Goal: Task Accomplishment & Management: Manage account settings

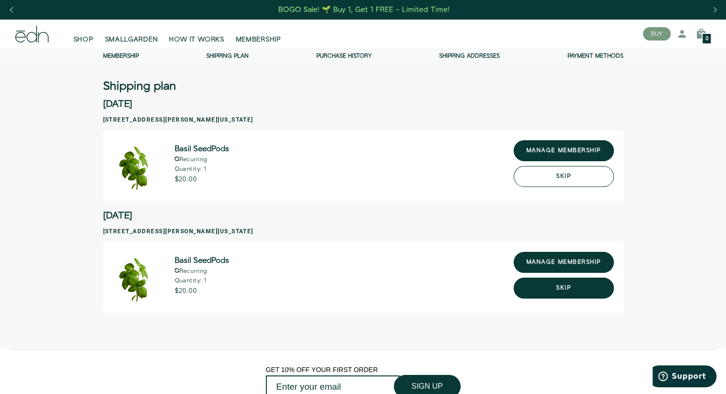
click at [551, 177] on button "Skip" at bounding box center [564, 176] width 100 height 21
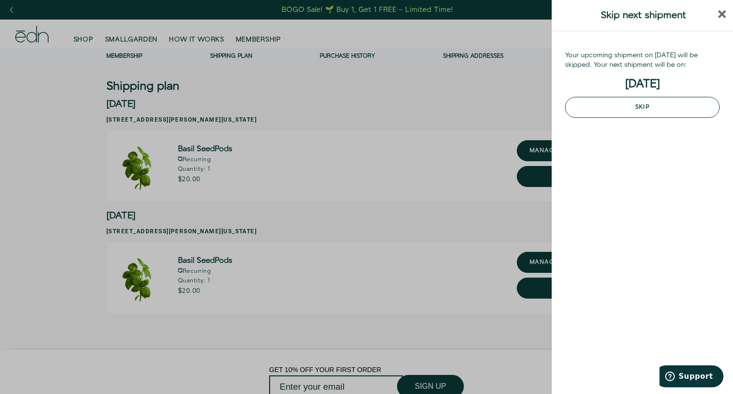
click at [613, 104] on button "Skip" at bounding box center [642, 107] width 155 height 21
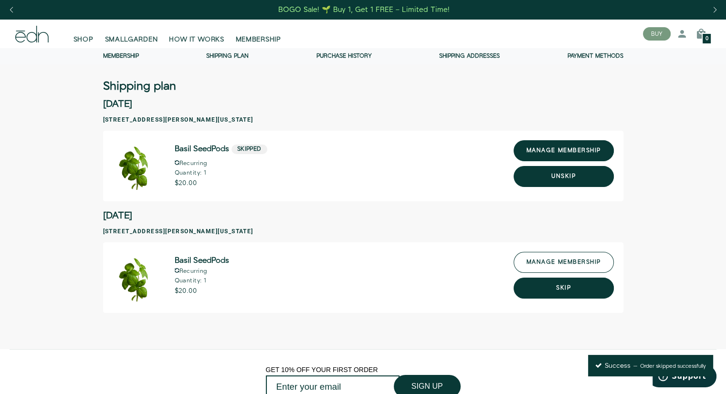
click at [553, 258] on link "manage membership" at bounding box center [564, 262] width 100 height 21
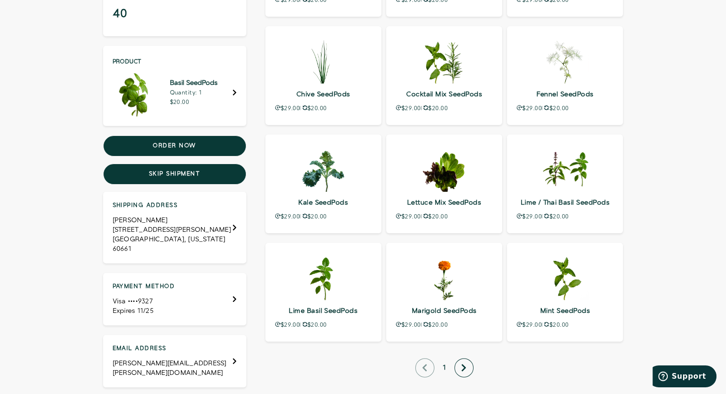
scroll to position [199, 0]
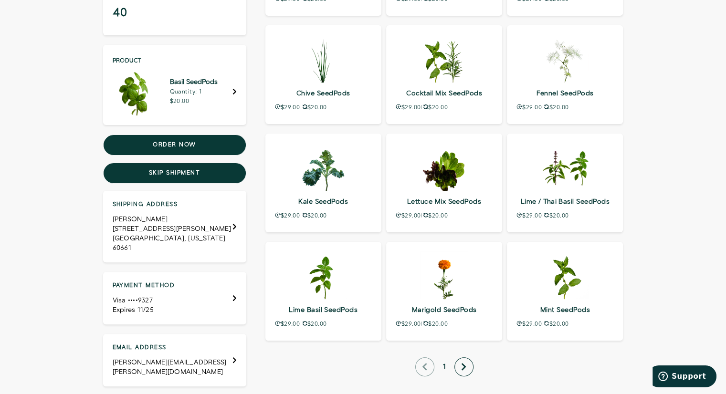
click at [465, 363] on icon "next page" at bounding box center [463, 367] width 5 height 9
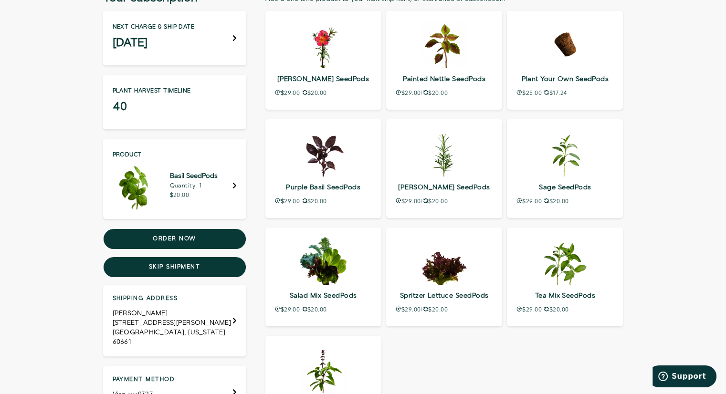
scroll to position [97, 0]
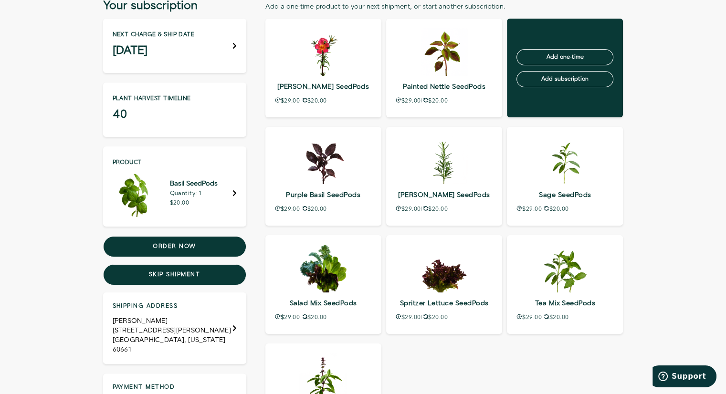
click at [556, 33] on p "Add one-time Add subscription" at bounding box center [565, 68] width 116 height 99
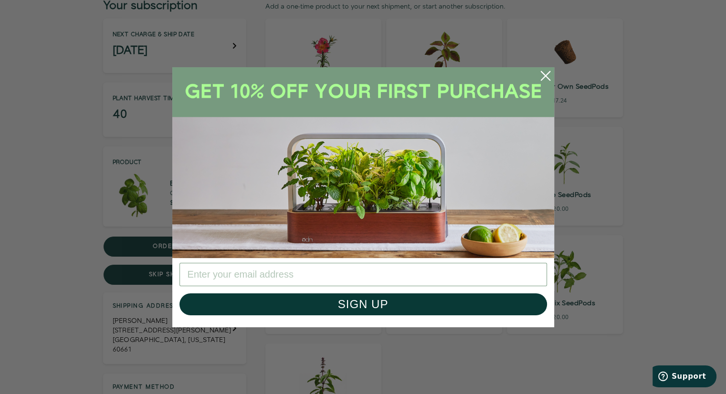
click at [544, 79] on circle "Close dialog" at bounding box center [545, 75] width 21 height 21
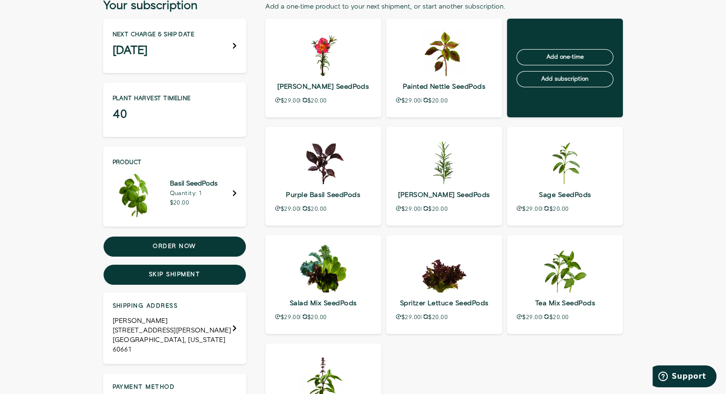
click at [560, 40] on p "Add one-time Add subscription" at bounding box center [565, 68] width 116 height 99
click at [572, 59] on input "Add one-time" at bounding box center [564, 57] width 97 height 16
type input "Processing…"
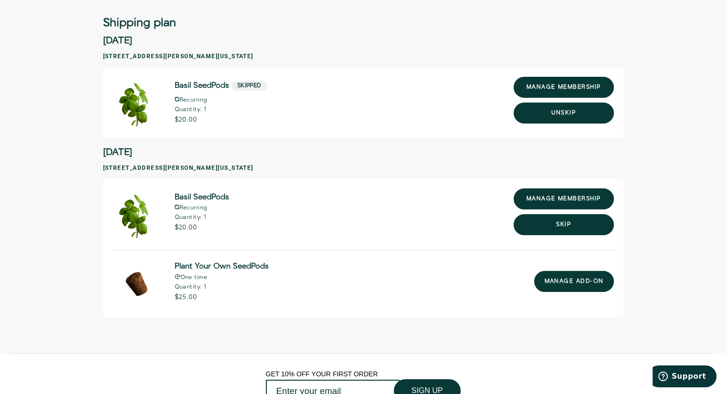
scroll to position [64, 0]
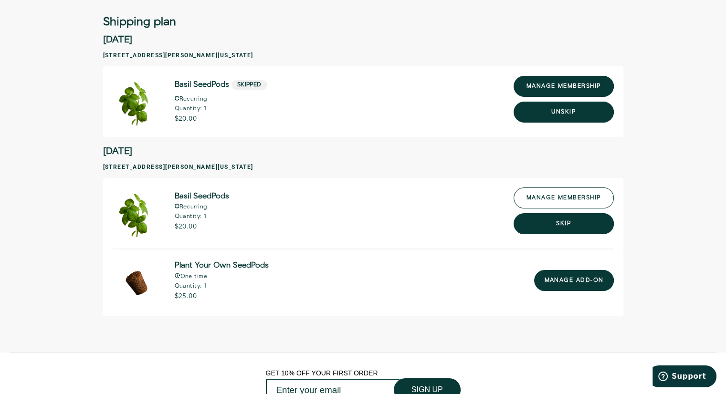
click at [545, 191] on link "manage membership" at bounding box center [564, 198] width 100 height 21
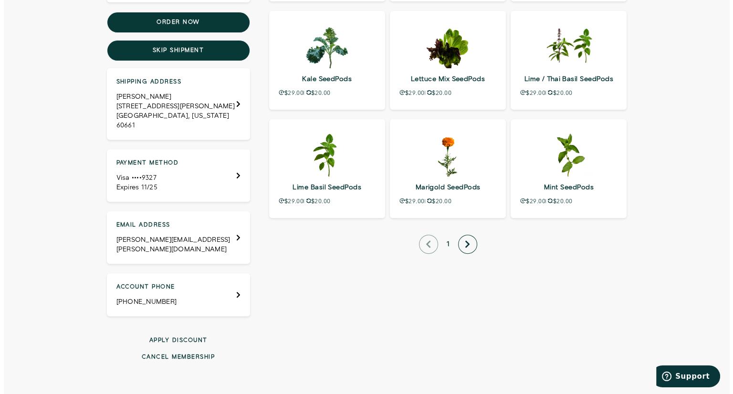
scroll to position [281, 0]
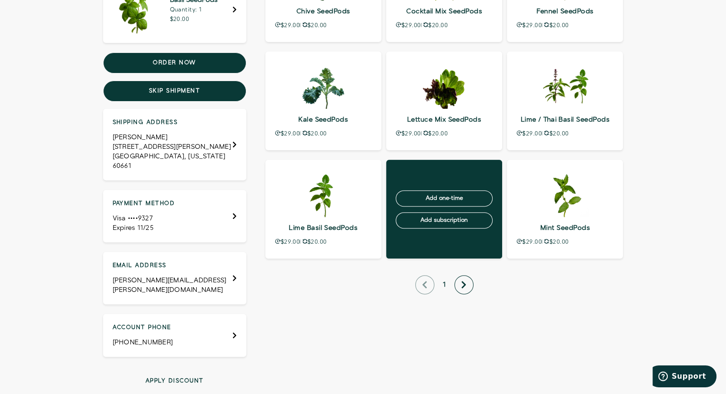
click at [444, 173] on p "Add one-time Add subscription" at bounding box center [444, 209] width 116 height 99
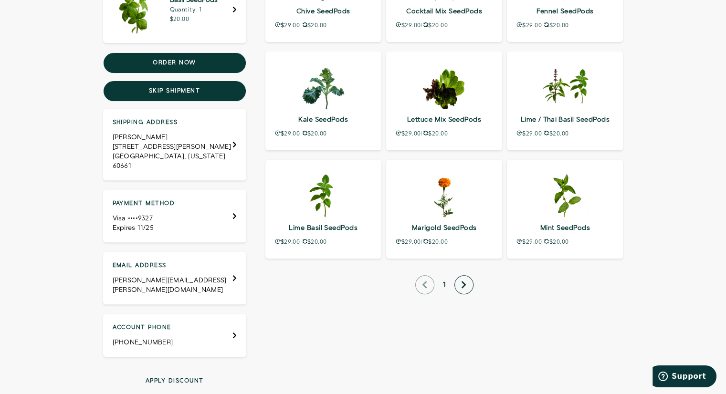
click at [230, 15] on div "Basil SeedPods Quantity: 1 $20.00" at bounding box center [175, 10] width 124 height 48
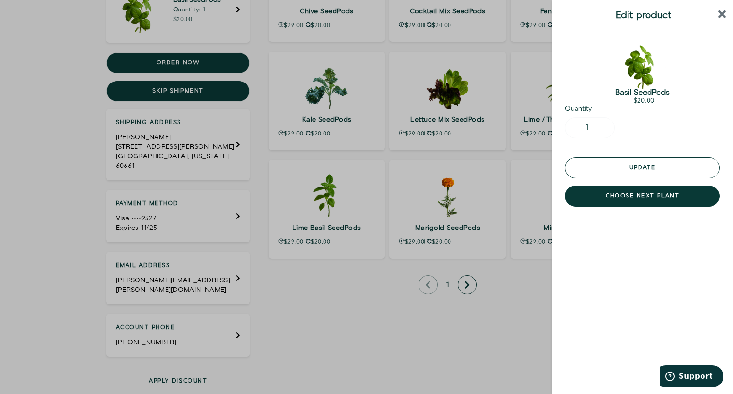
click at [628, 167] on button "Update" at bounding box center [642, 168] width 155 height 21
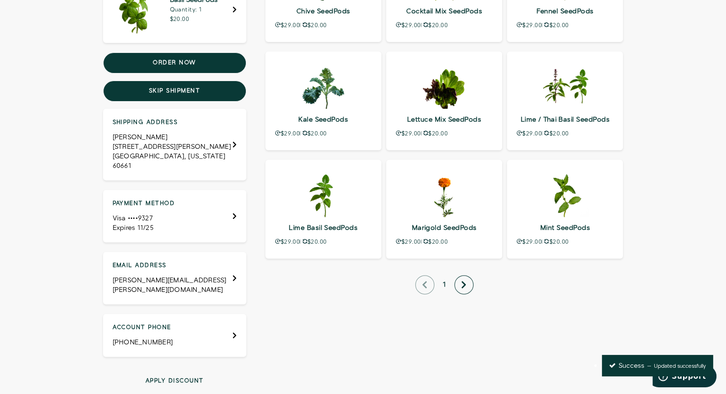
click at [232, 10] on icon "Edit Product" at bounding box center [234, 9] width 4 height 7
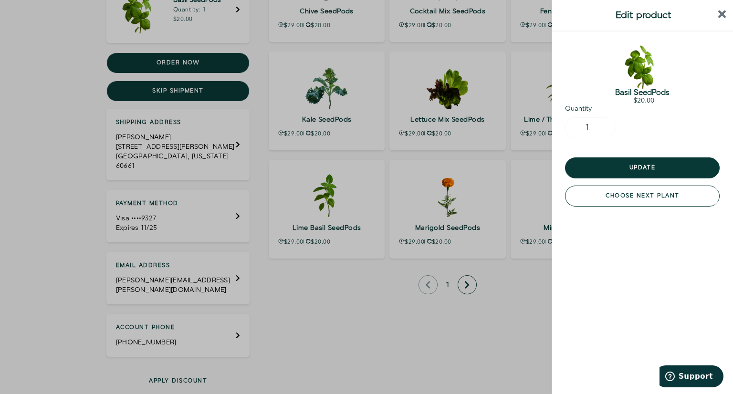
click at [592, 194] on button "choose next plant" at bounding box center [642, 196] width 155 height 21
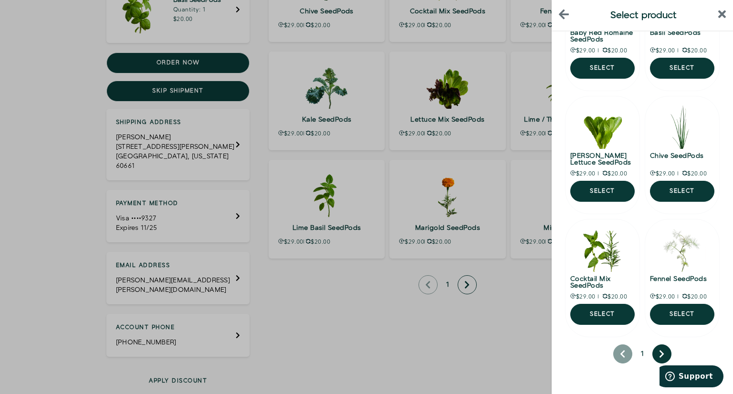
scroll to position [464, 0]
click at [660, 352] on icon "next page" at bounding box center [662, 354] width 4 height 7
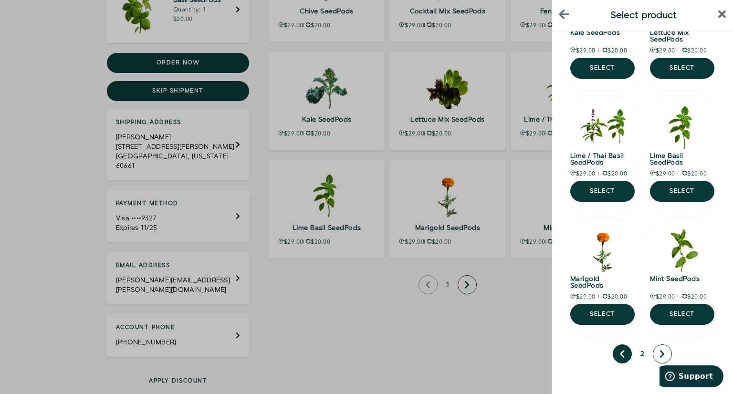
click at [660, 352] on icon "next page" at bounding box center [662, 354] width 4 height 7
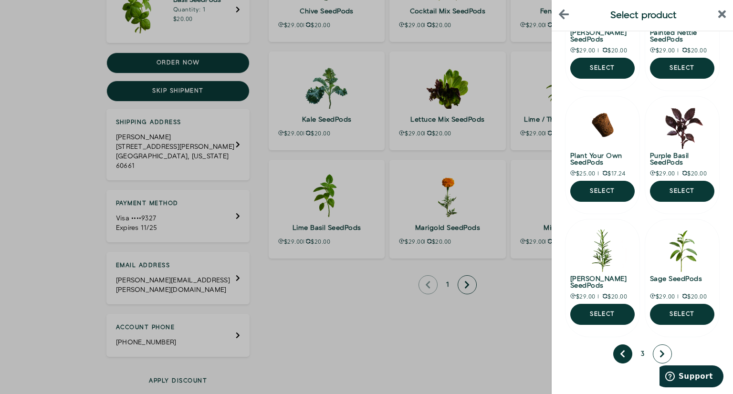
click at [660, 352] on icon "next page" at bounding box center [662, 354] width 4 height 7
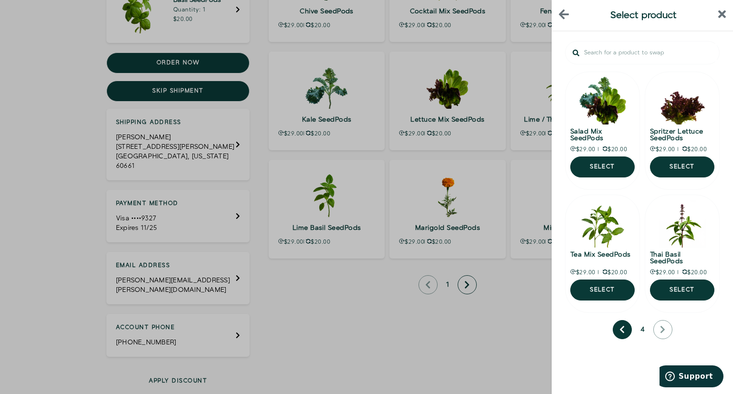
scroll to position [219, 0]
click at [658, 339] on div "4" at bounding box center [642, 329] width 155 height 19
click at [613, 339] on button "previous page" at bounding box center [622, 329] width 19 height 19
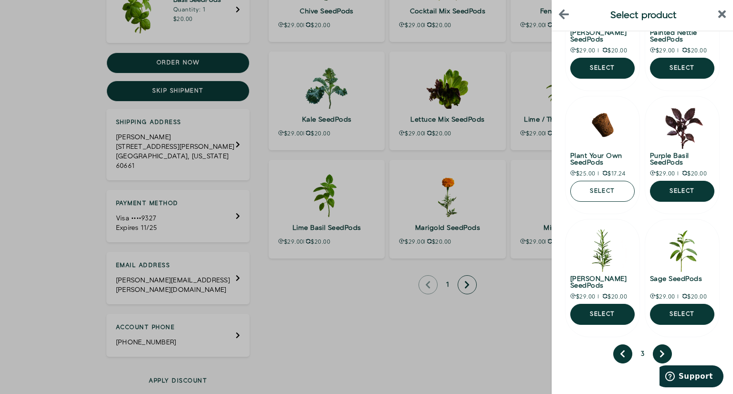
click at [635, 195] on button "Select" at bounding box center [602, 191] width 64 height 21
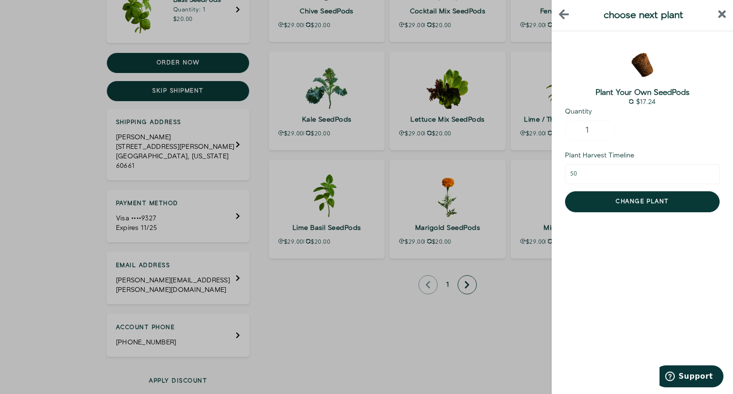
scroll to position [0, 0]
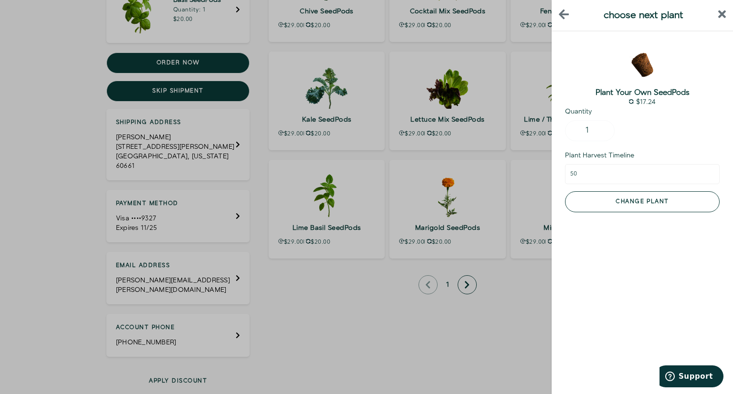
click at [636, 200] on button "Change plant" at bounding box center [642, 201] width 155 height 21
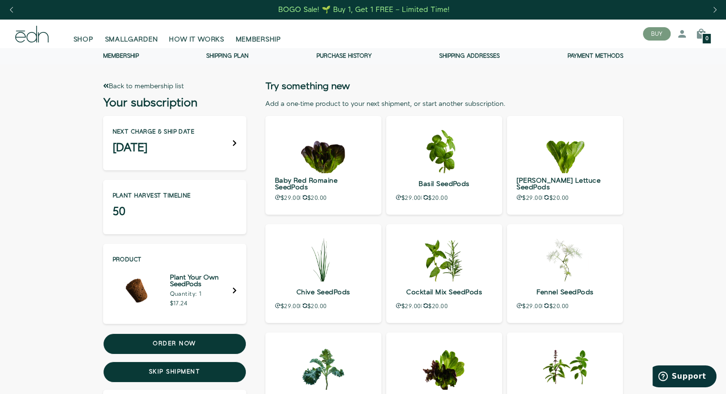
click at [150, 84] on link "Back to membership list" at bounding box center [143, 87] width 81 height 10
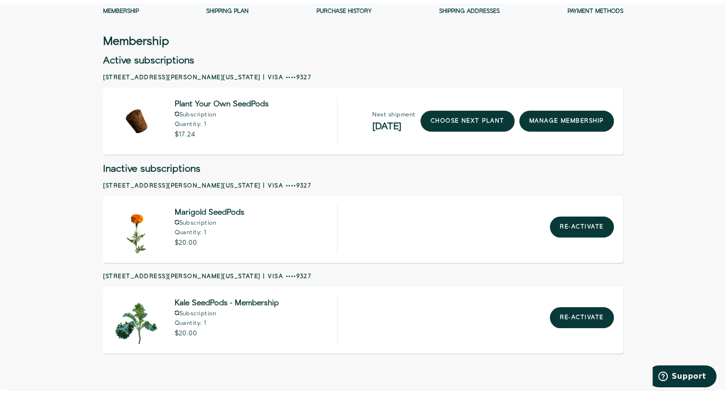
scroll to position [39, 0]
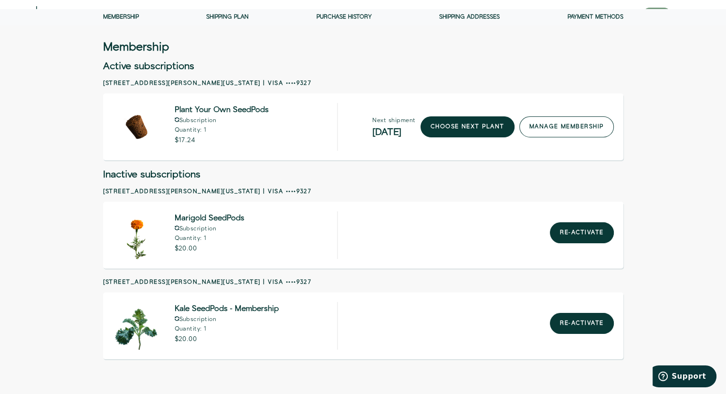
click at [544, 127] on link "manage membership" at bounding box center [566, 126] width 95 height 21
